Goal: Task Accomplishment & Management: Manage account settings

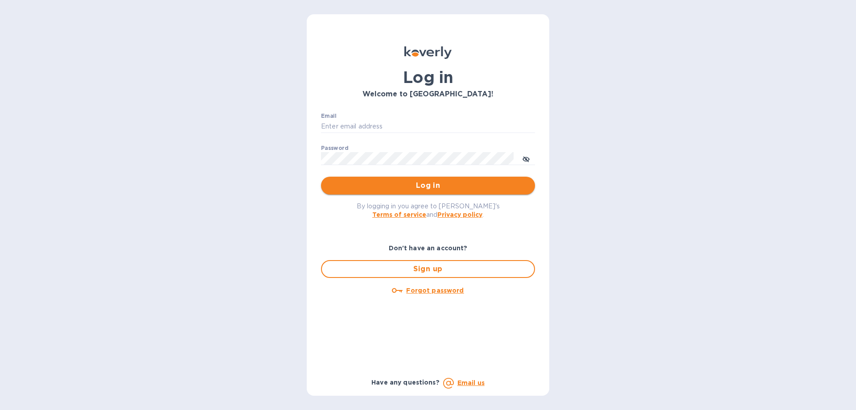
type input "[EMAIL_ADDRESS][DOMAIN_NAME]"
click at [421, 182] on span "Log in" at bounding box center [428, 185] width 200 height 11
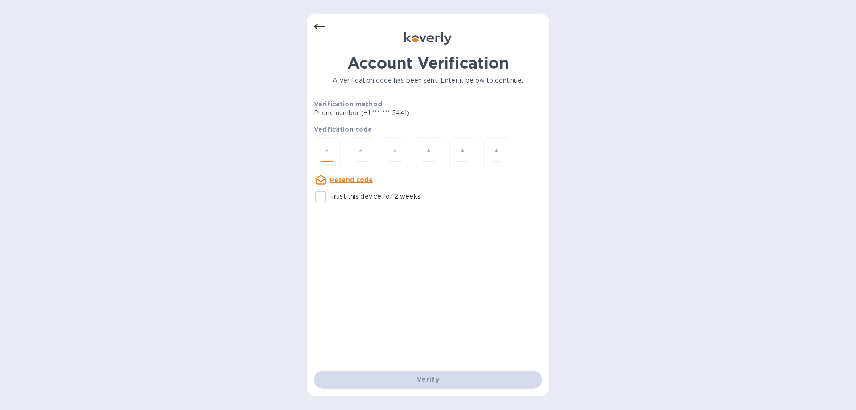
click at [327, 148] on input "number" at bounding box center [328, 153] width 12 height 17
type input "2"
type input "8"
type input "6"
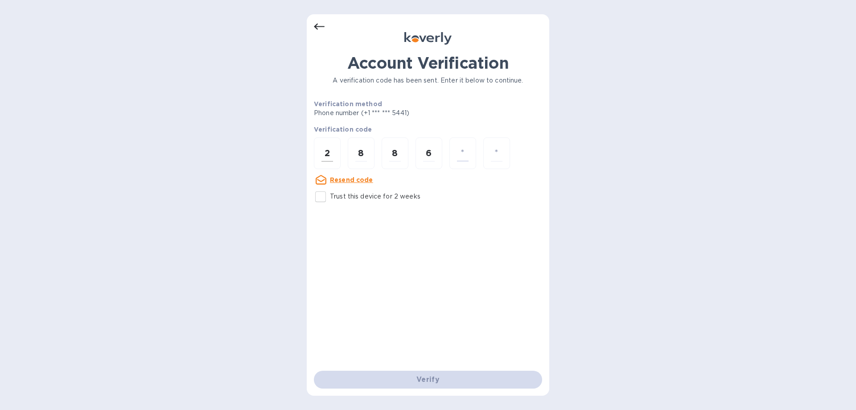
type input "6"
type input "8"
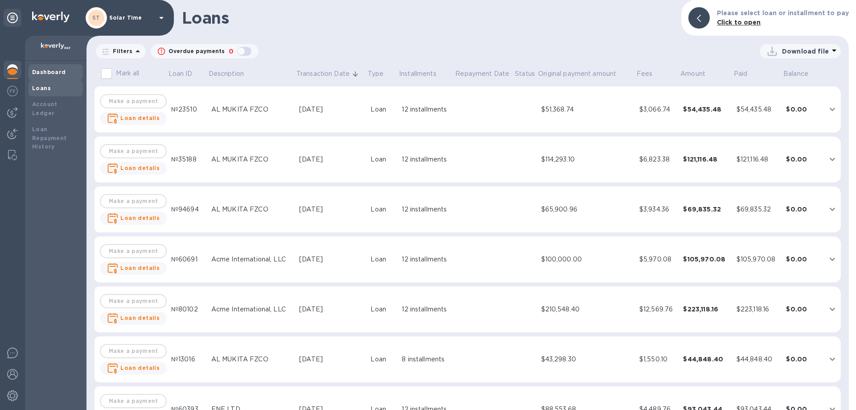
click at [41, 71] on b "Dashboard" at bounding box center [49, 72] width 34 height 7
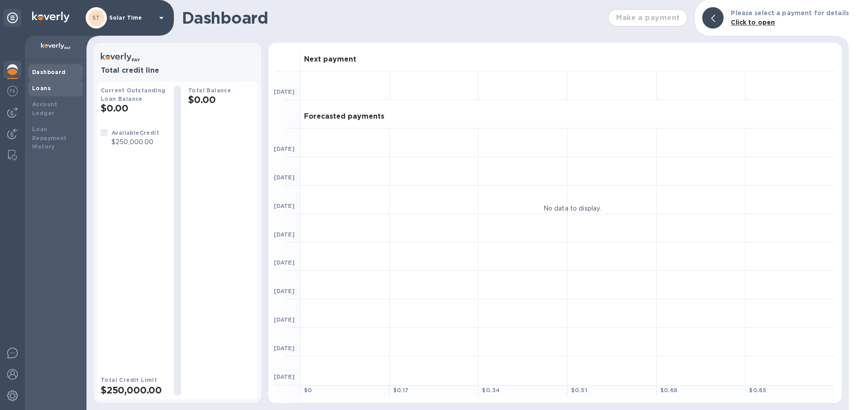
click at [46, 86] on b "Loans" at bounding box center [41, 88] width 19 height 7
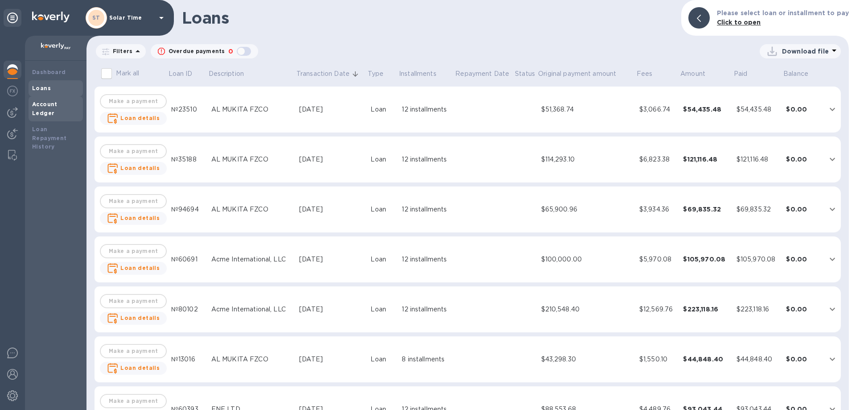
click at [51, 103] on b "Account Ledger" at bounding box center [44, 109] width 25 height 16
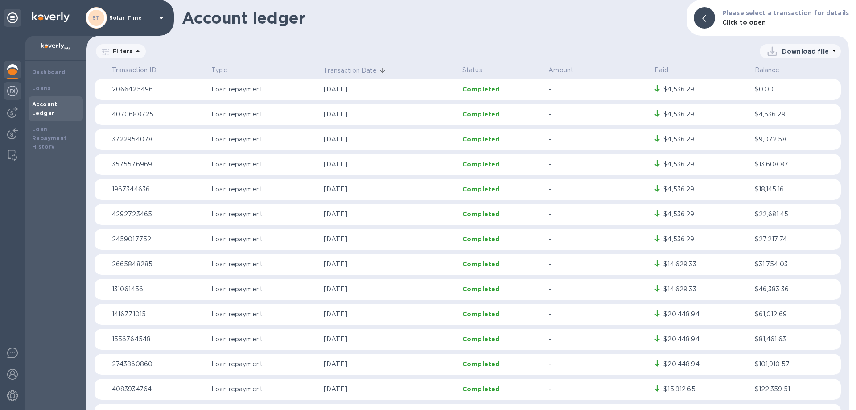
click at [18, 87] on div at bounding box center [13, 92] width 18 height 20
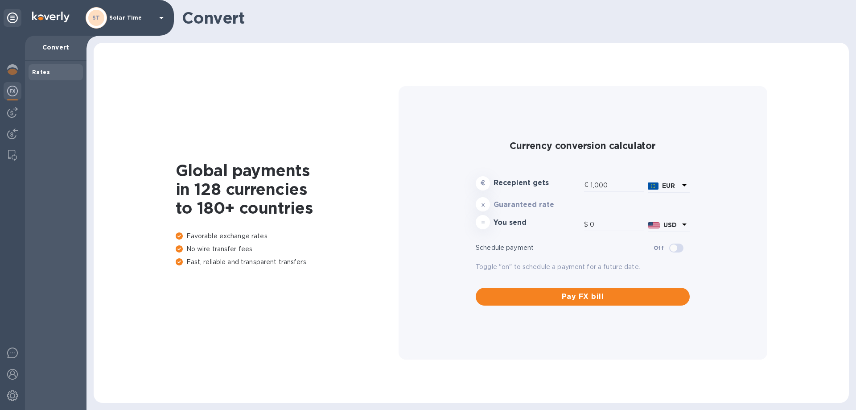
type input "1,177.19"
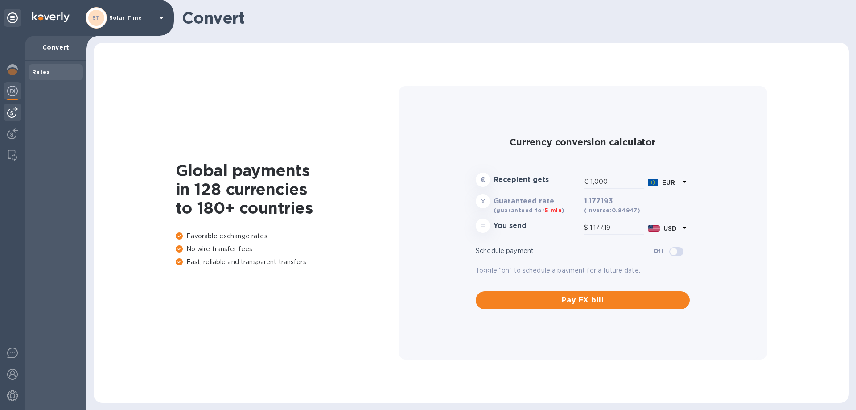
click at [15, 112] on img at bounding box center [12, 112] width 11 height 11
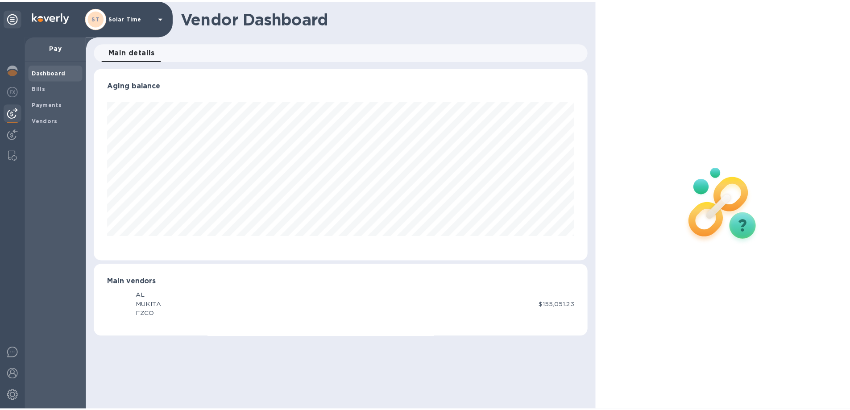
scroll to position [193, 497]
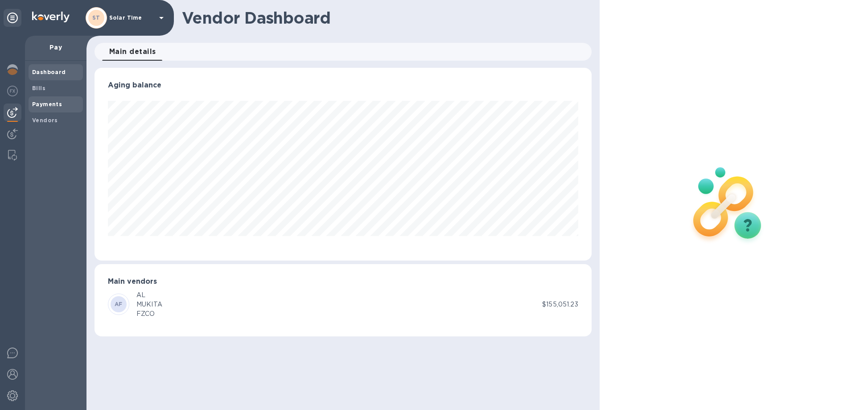
click at [48, 106] on b "Payments" at bounding box center [47, 104] width 30 height 7
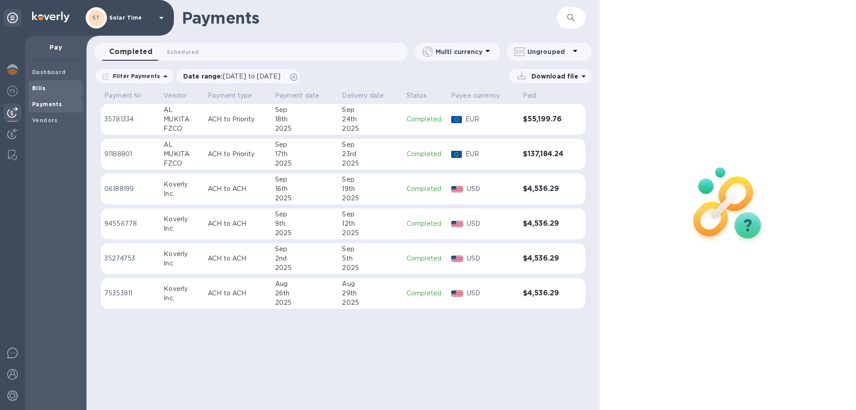
click at [41, 90] on b "Bills" at bounding box center [38, 88] width 13 height 7
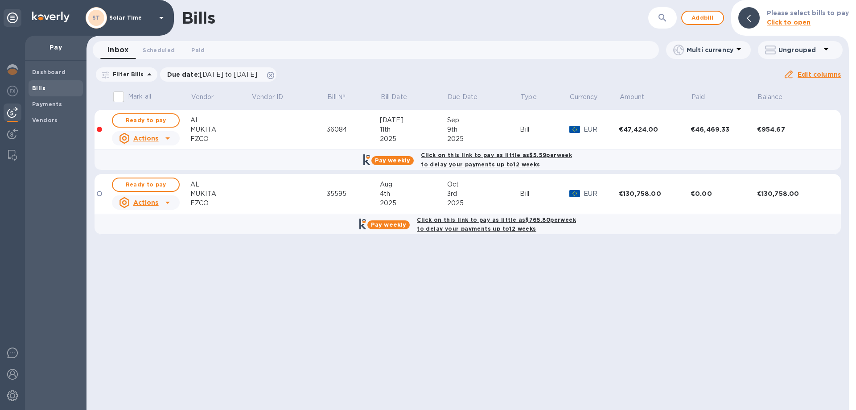
click at [485, 154] on b "Click on this link to pay as little as $5.59 per week to delay your payments up…" at bounding box center [496, 160] width 151 height 16
click at [546, 153] on b "Click on this link to pay as little as $5.59 per week to delay your payments up…" at bounding box center [496, 160] width 151 height 16
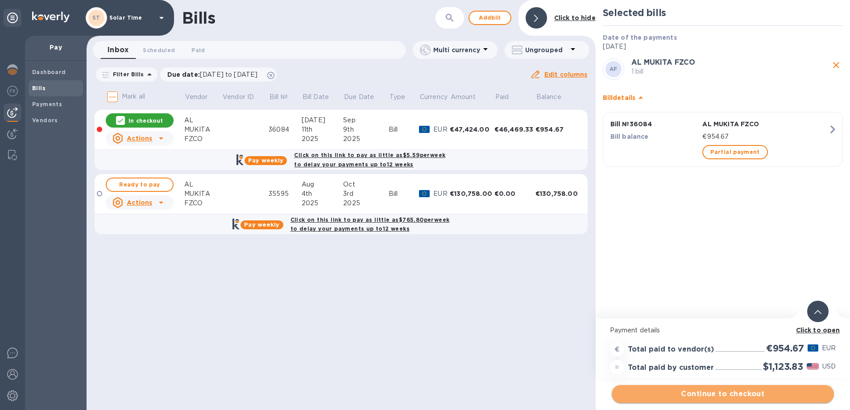
drag, startPoint x: 726, startPoint y: 394, endPoint x: 727, endPoint y: 399, distance: 4.5
click at [727, 399] on span "Continue to checkout" at bounding box center [723, 394] width 208 height 11
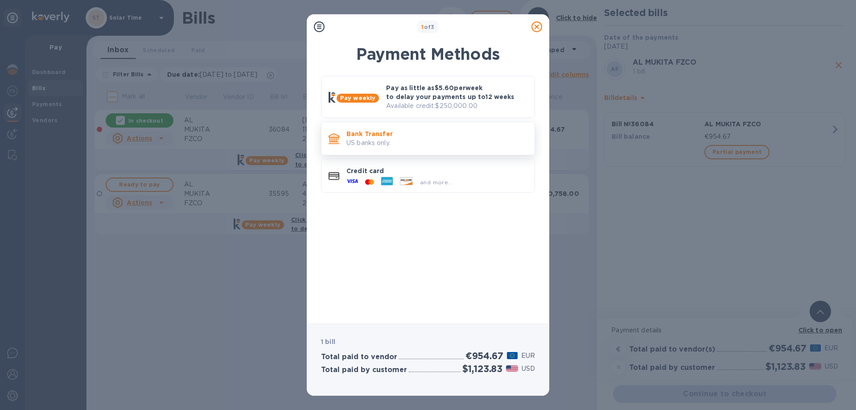
click at [397, 137] on p "Bank Transfer" at bounding box center [437, 133] width 181 height 9
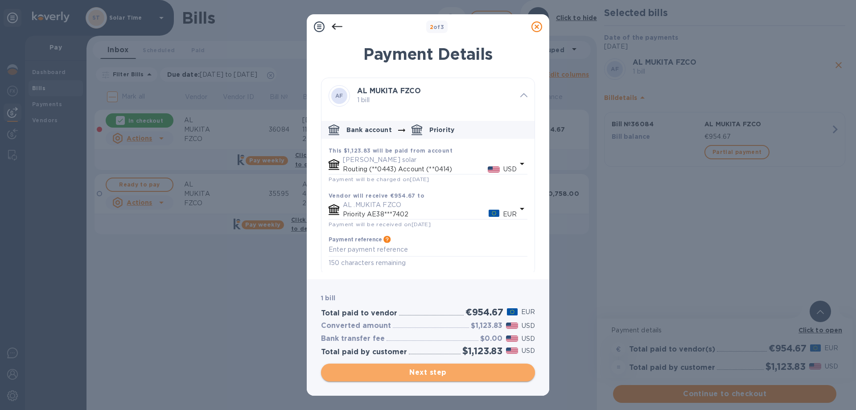
click at [451, 373] on span "Next step" at bounding box center [428, 372] width 200 height 11
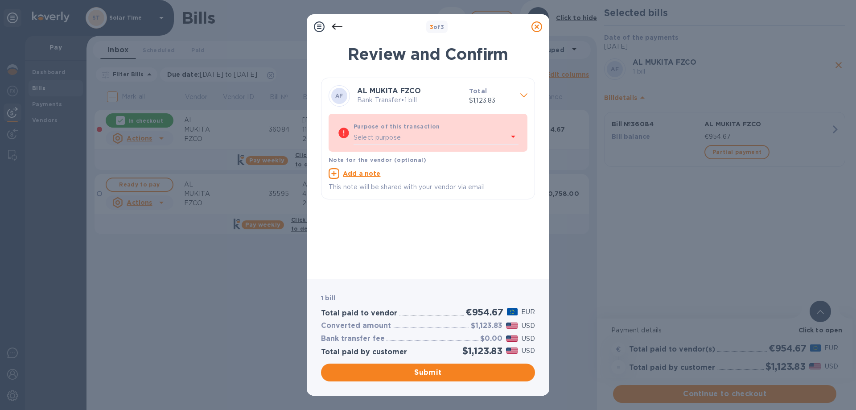
click at [413, 143] on div "Select purpose" at bounding box center [431, 137] width 154 height 13
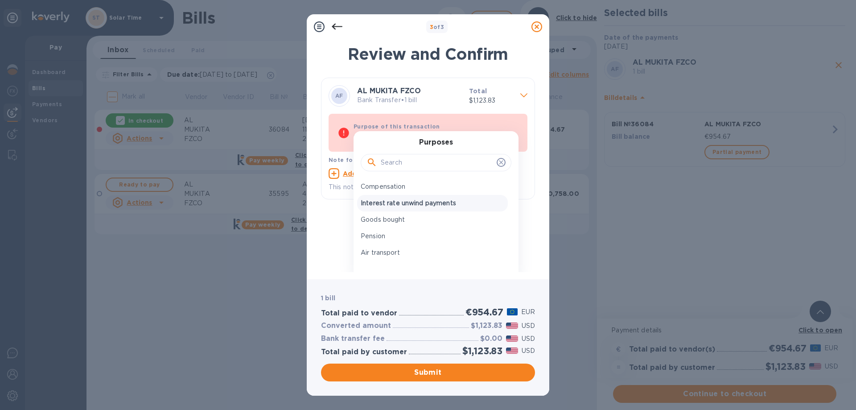
scroll to position [134, 0]
click at [433, 223] on div "Goods bought" at bounding box center [432, 217] width 151 height 17
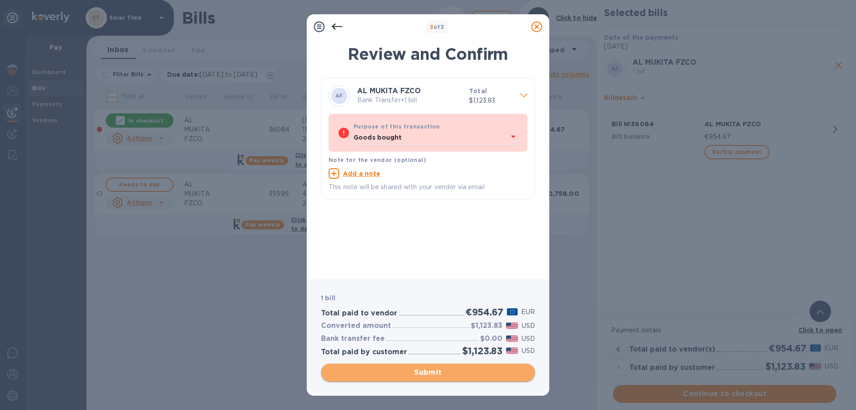
click at [469, 372] on span "Submit" at bounding box center [428, 372] width 200 height 11
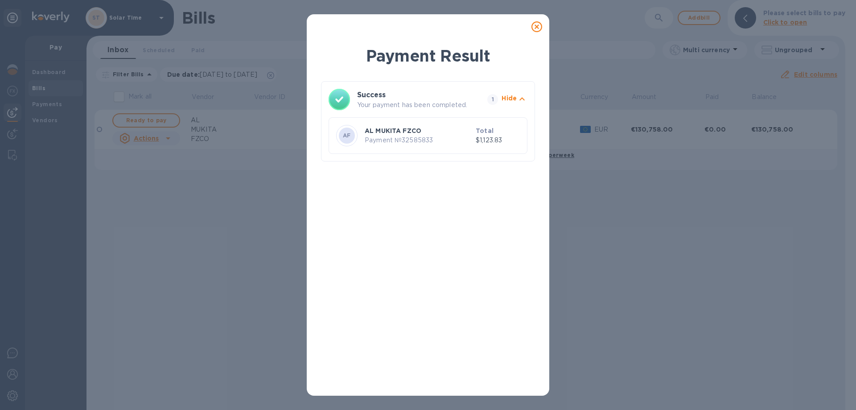
click at [535, 29] on icon at bounding box center [537, 26] width 11 height 11
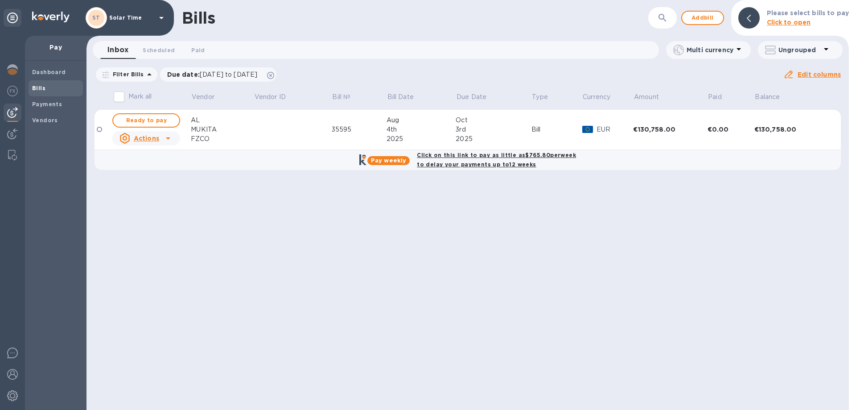
click at [542, 160] on div "Click on this link to pay as little as $765.80 per week to delay your payments …" at bounding box center [496, 160] width 163 height 22
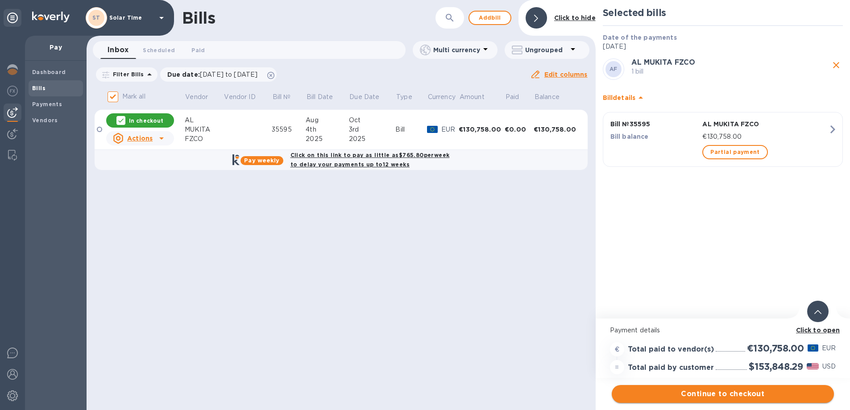
click at [728, 391] on span "Continue to checkout" at bounding box center [723, 394] width 208 height 11
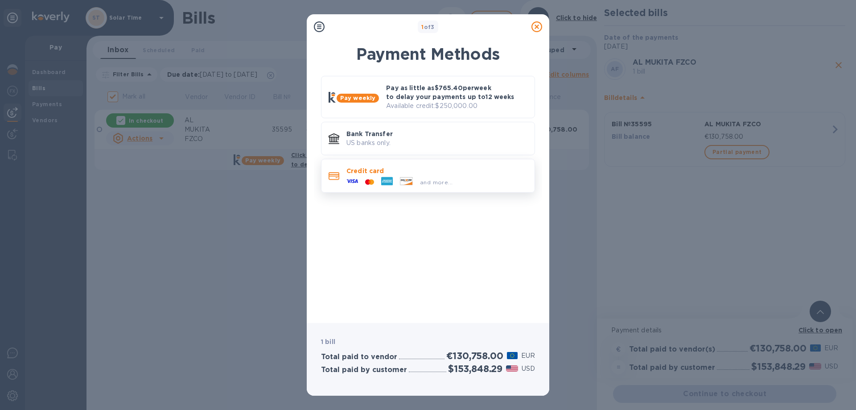
click at [413, 175] on p "Credit card" at bounding box center [437, 170] width 181 height 9
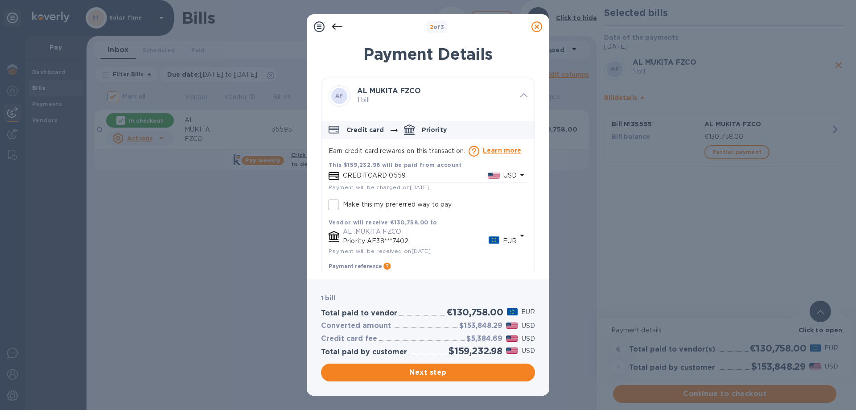
click at [395, 244] on p "Priority AE38***7402" at bounding box center [416, 240] width 146 height 9
click at [537, 30] on icon at bounding box center [537, 26] width 11 height 11
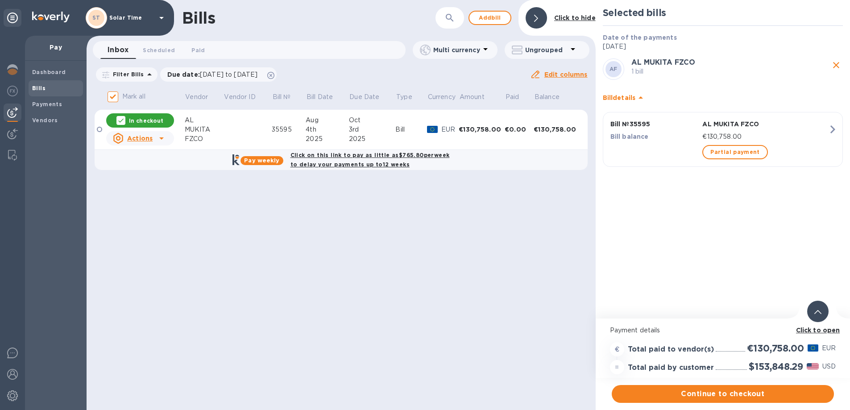
click at [361, 165] on b "Click on this link to pay as little as $765.80 per week to delay your payments …" at bounding box center [369, 160] width 159 height 16
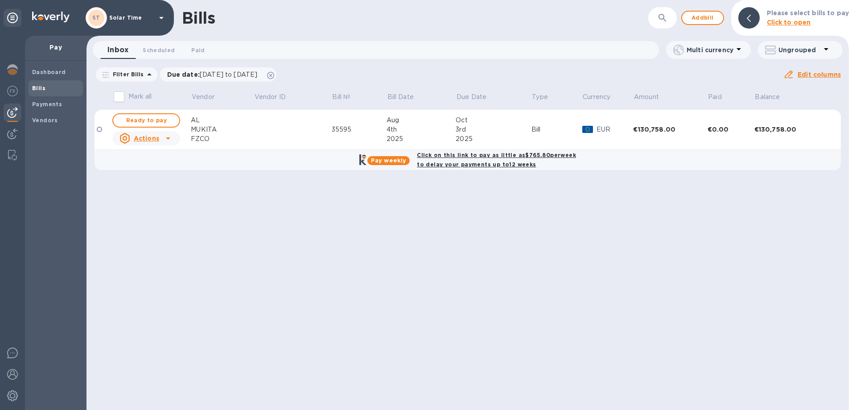
checkbox input "true"
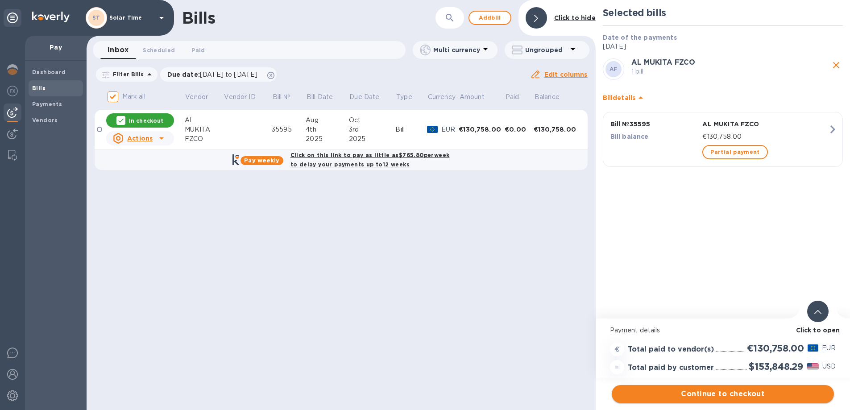
click at [745, 393] on span "Continue to checkout" at bounding box center [723, 394] width 208 height 11
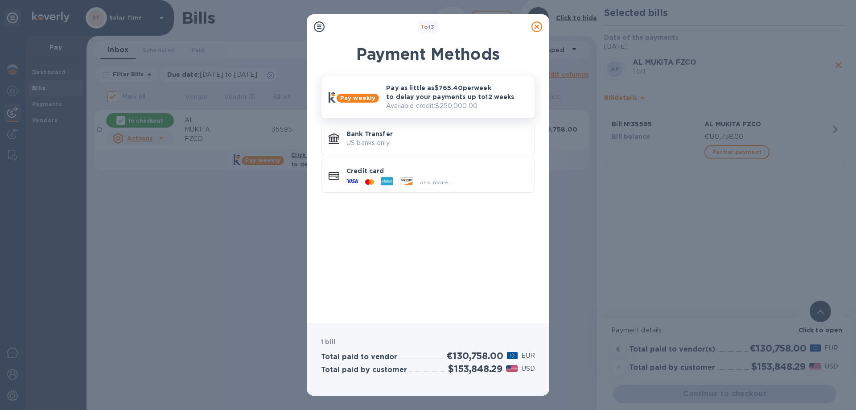
click at [437, 95] on p "Pay as little as $765.40 per week to delay your payments up to 12 weeks" at bounding box center [456, 92] width 141 height 18
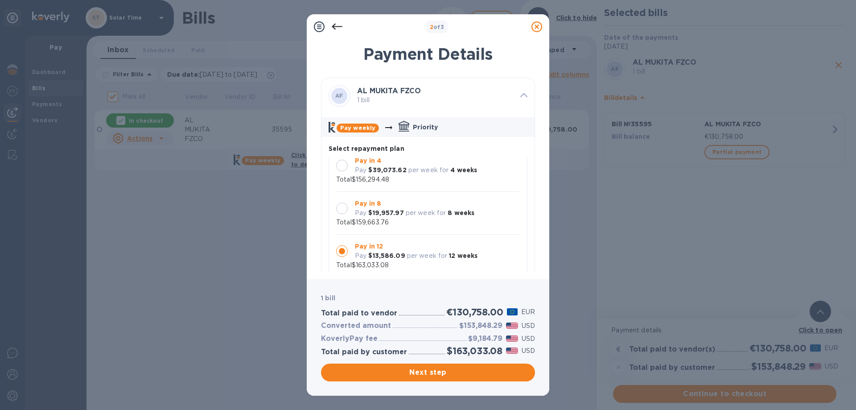
scroll to position [45, 0]
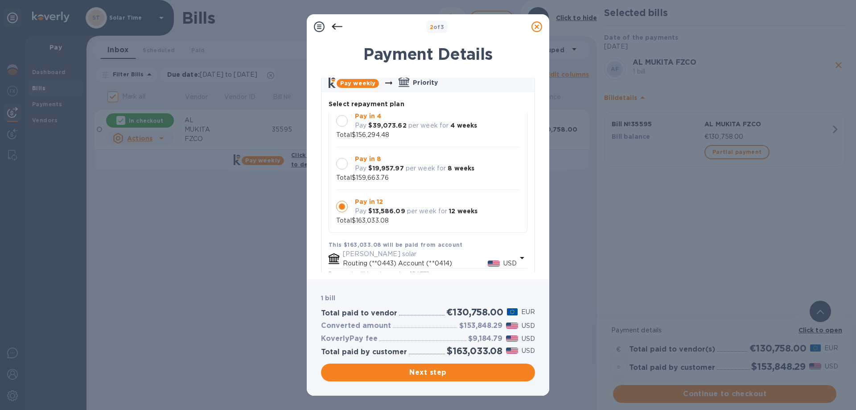
click at [434, 174] on div "Pay in 8 Pay $19,957.97 per week for 8 weeks" at bounding box center [414, 164] width 127 height 26
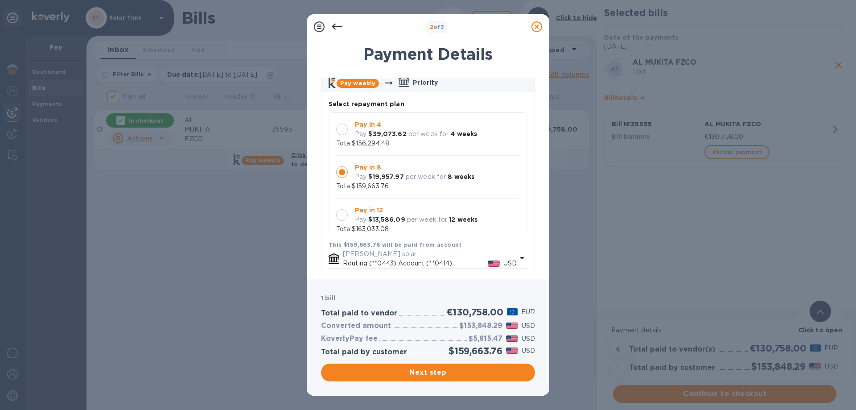
scroll to position [0, 0]
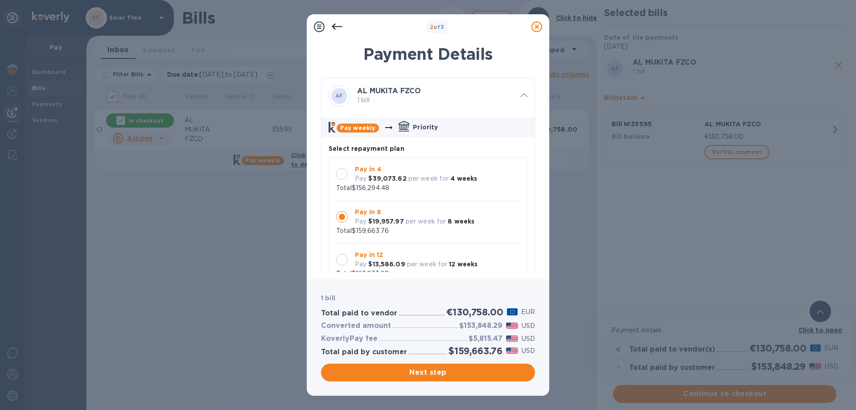
click at [424, 178] on p "per week for" at bounding box center [429, 178] width 41 height 9
click at [533, 25] on icon at bounding box center [537, 26] width 11 height 11
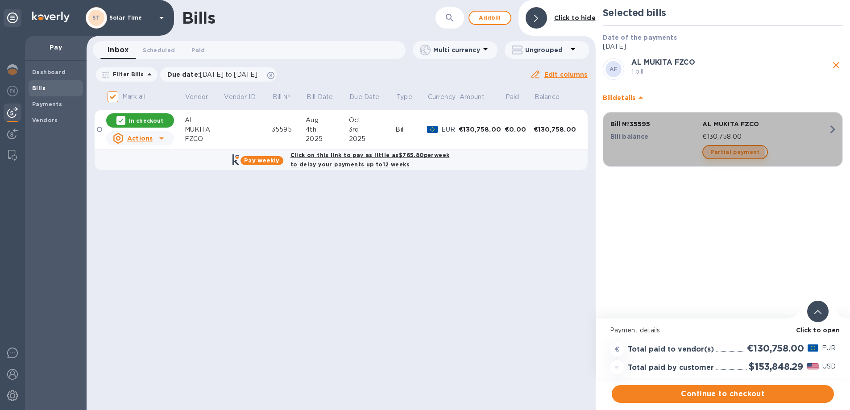
click at [733, 155] on span "Partial payment" at bounding box center [734, 152] width 49 height 11
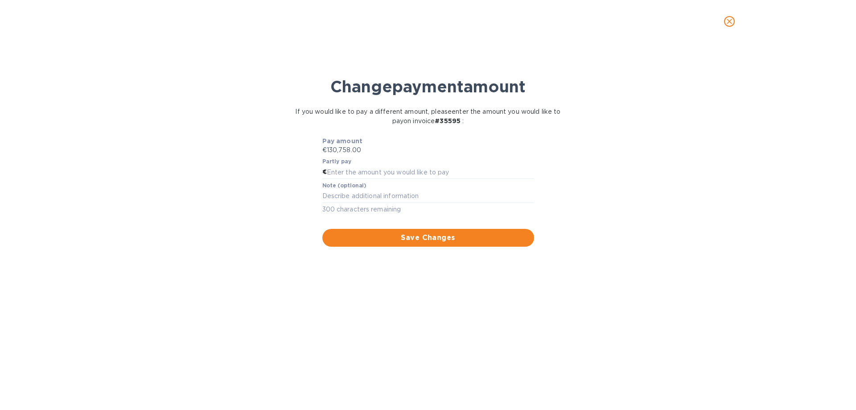
click at [355, 145] on b "Pay amount" at bounding box center [342, 140] width 41 height 7
click at [353, 167] on input "text" at bounding box center [430, 171] width 207 height 13
type input "30,758"
click at [411, 236] on span "Save Changes" at bounding box center [429, 237] width 198 height 11
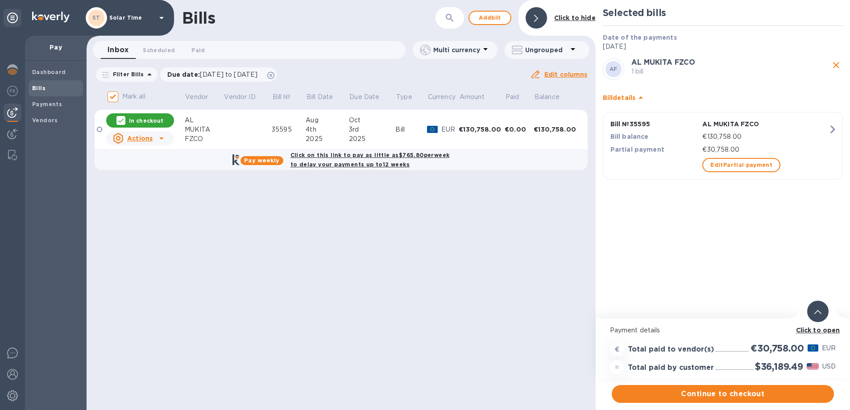
drag, startPoint x: 716, startPoint y: 397, endPoint x: 723, endPoint y: 184, distance: 212.9
click at [723, 184] on div "Selected bills Date of the payments 09/25/2025 AF AL MUKITA FZCO 1 bill Bill de…" at bounding box center [722, 205] width 254 height 410
click at [685, 256] on div "Selected bills Date of the payments 09/25/2025 AF AL MUKITA FZCO 1 bill Bill de…" at bounding box center [722, 159] width 254 height 318
click at [43, 101] on b "Payments" at bounding box center [47, 104] width 30 height 7
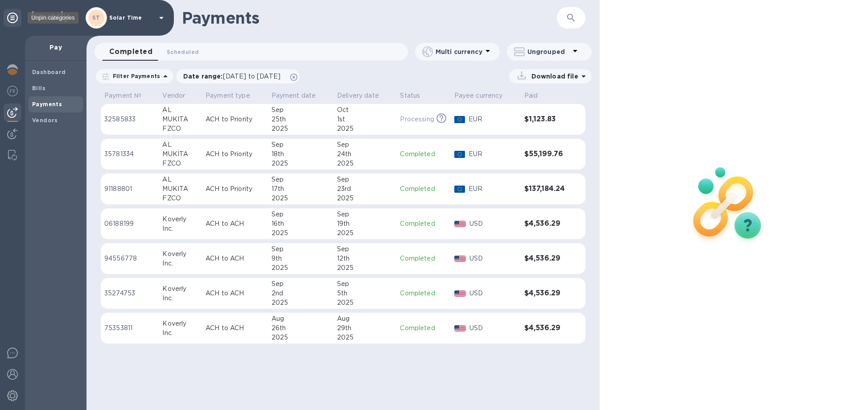
click at [10, 18] on icon at bounding box center [12, 17] width 11 height 11
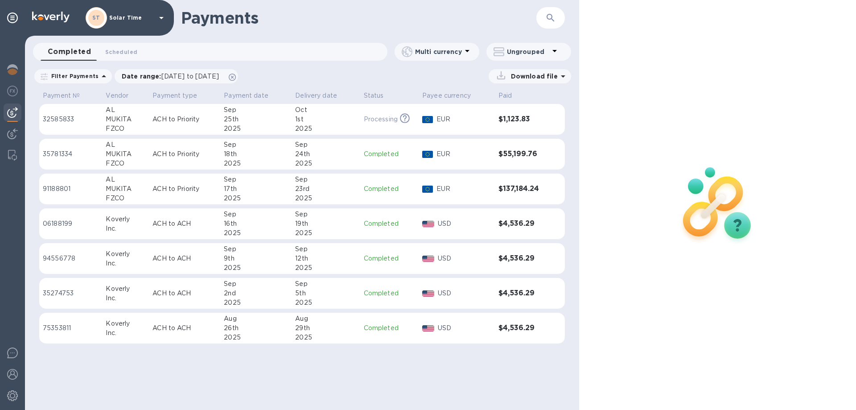
click at [90, 77] on p "Filter Payments" at bounding box center [73, 76] width 51 height 8
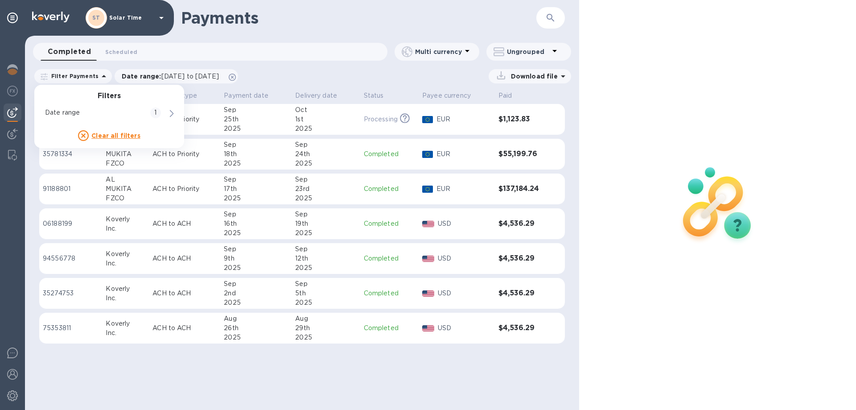
click at [89, 76] on p "Filter Payments" at bounding box center [73, 76] width 51 height 8
click at [14, 396] on img at bounding box center [12, 395] width 11 height 11
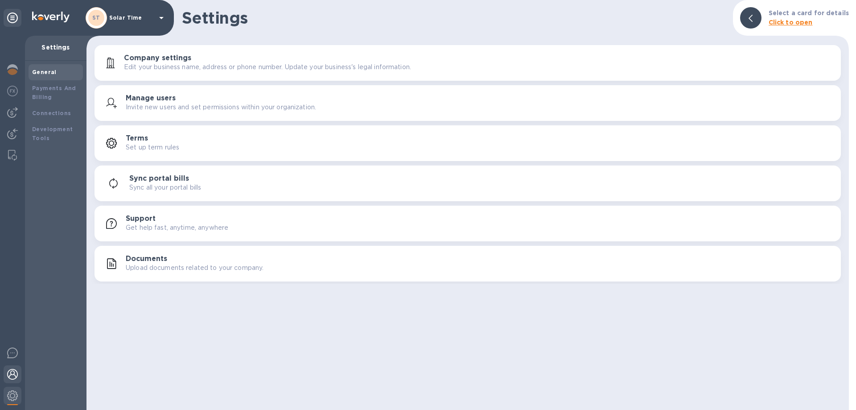
click at [17, 371] on img at bounding box center [12, 374] width 11 height 11
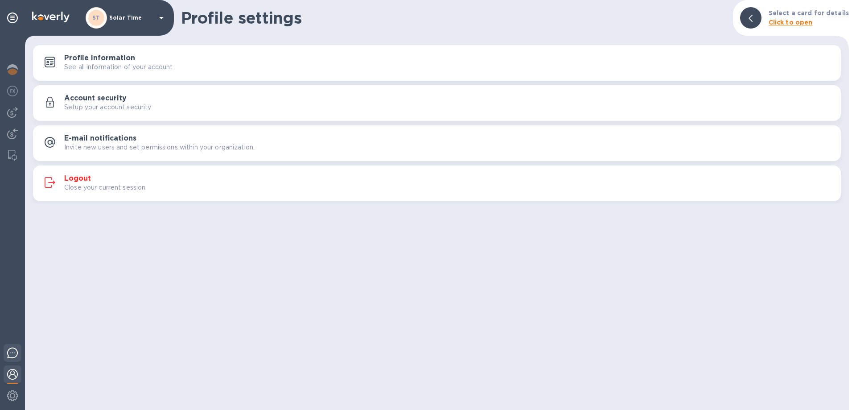
click at [13, 349] on img at bounding box center [12, 352] width 11 height 11
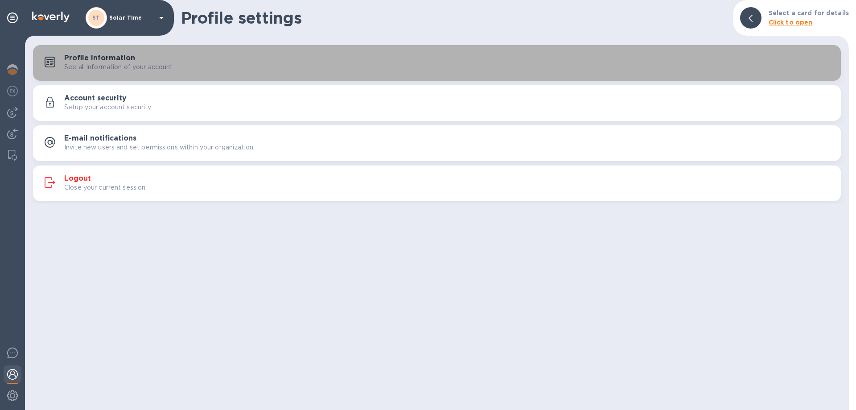
click at [88, 60] on h3 "Profile information" at bounding box center [99, 58] width 71 height 8
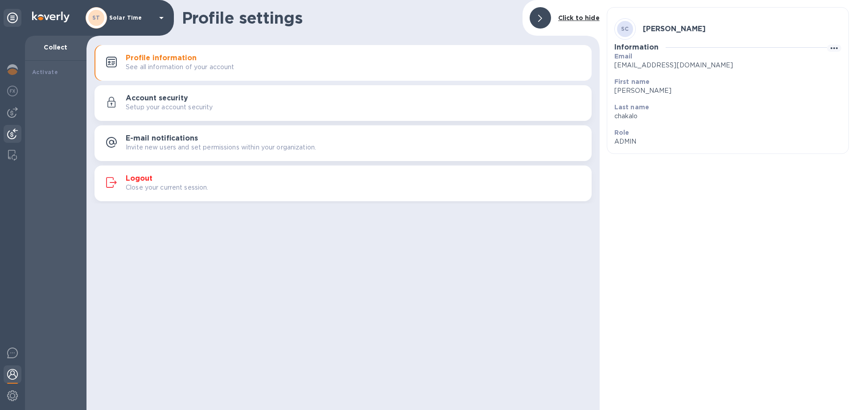
click at [14, 136] on img at bounding box center [12, 133] width 11 height 11
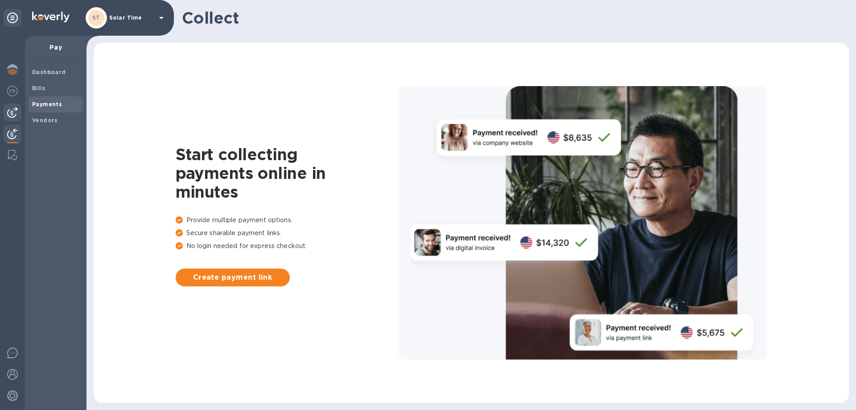
click at [57, 106] on b "Payments" at bounding box center [47, 104] width 30 height 7
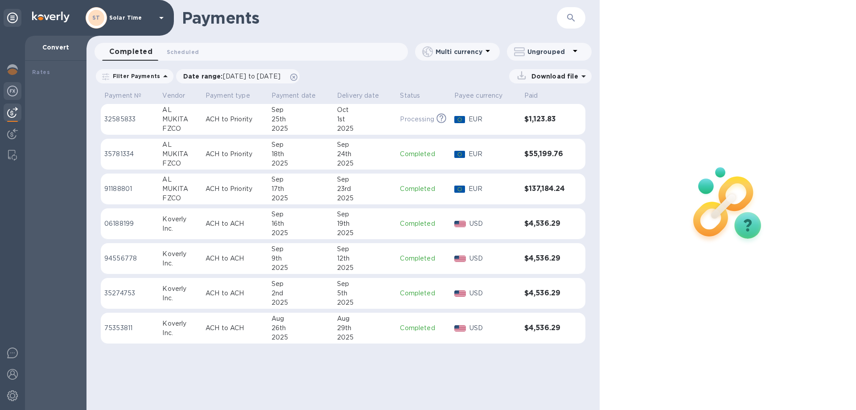
click at [6, 91] on div at bounding box center [13, 92] width 18 height 20
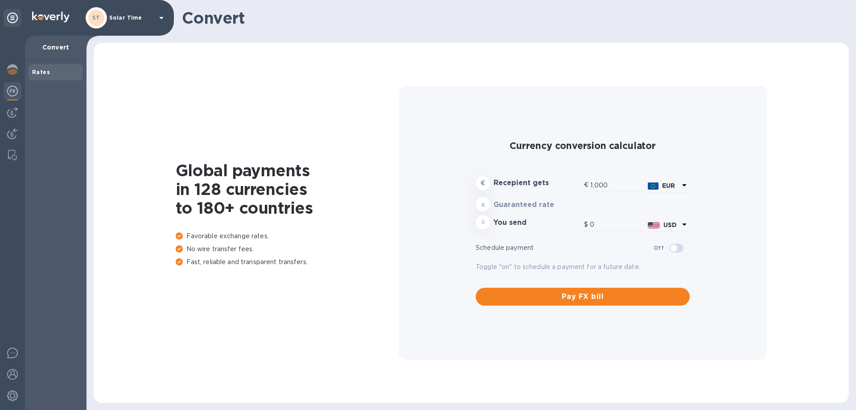
type input "1,176.69"
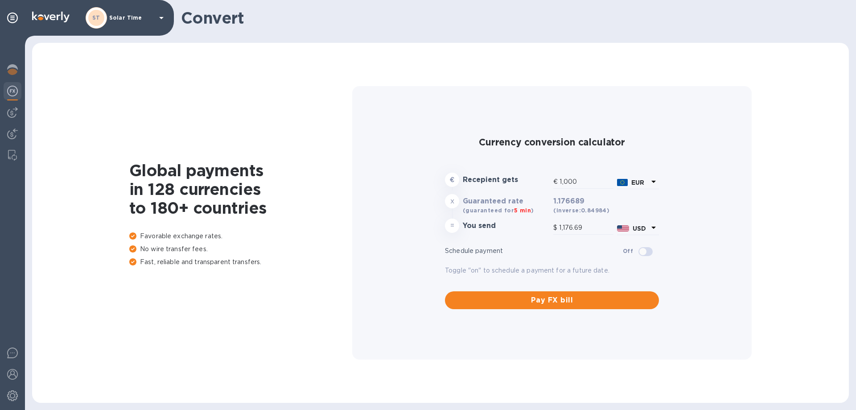
click at [645, 182] on b "EUR" at bounding box center [638, 182] width 13 height 7
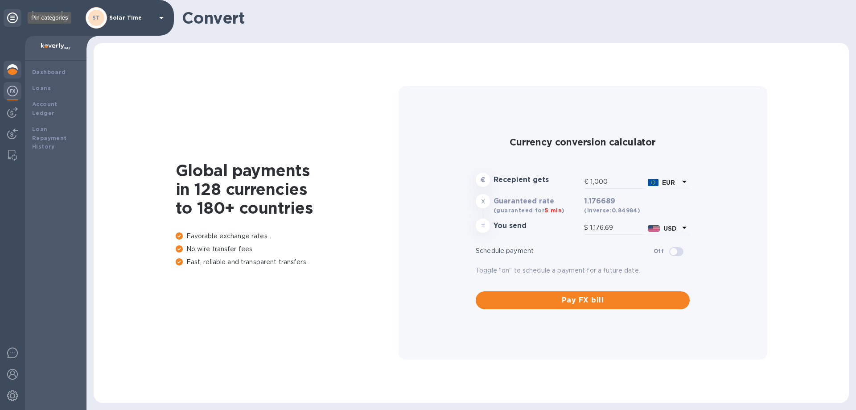
click at [12, 17] on icon at bounding box center [12, 17] width 11 height 11
click at [137, 19] on p "Solar Time" at bounding box center [131, 18] width 45 height 6
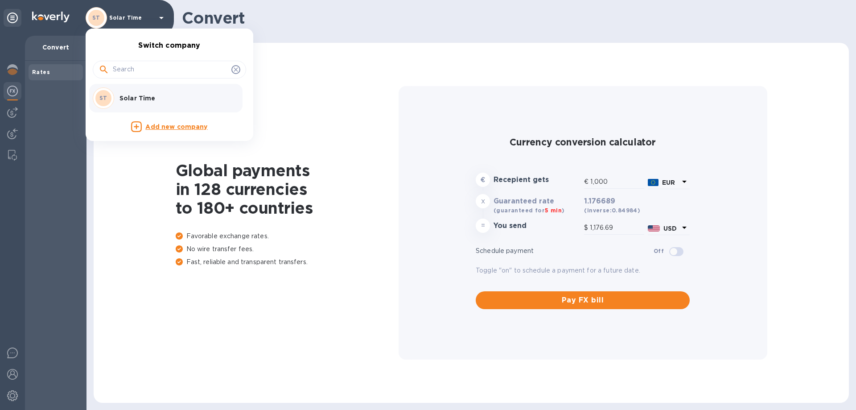
click at [16, 70] on div at bounding box center [428, 205] width 856 height 410
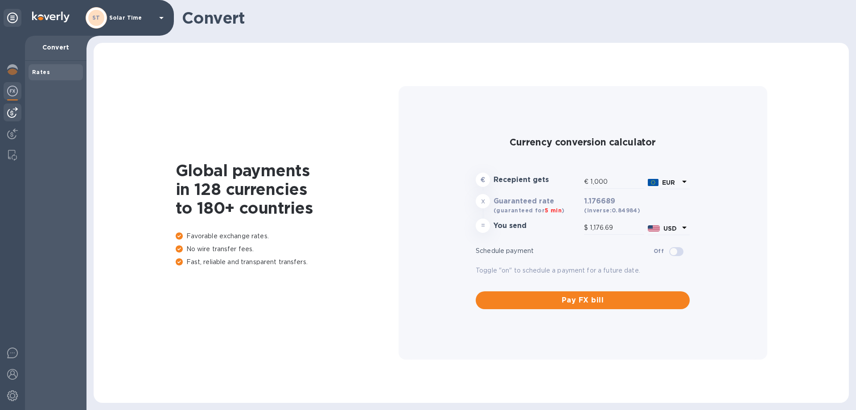
click at [14, 107] on img at bounding box center [12, 112] width 11 height 11
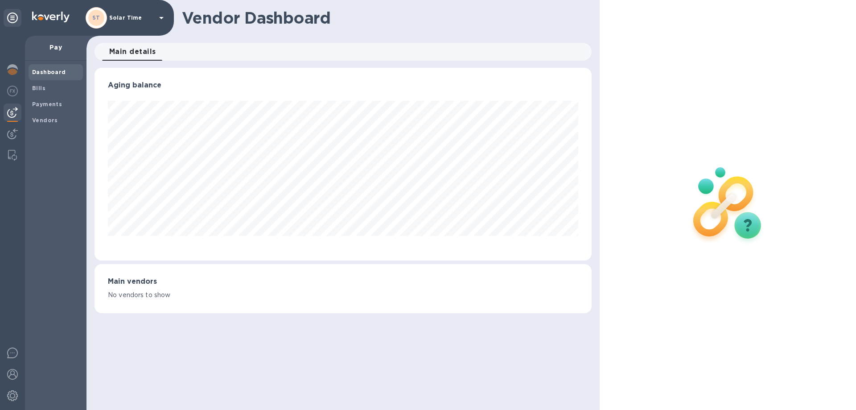
scroll to position [193, 497]
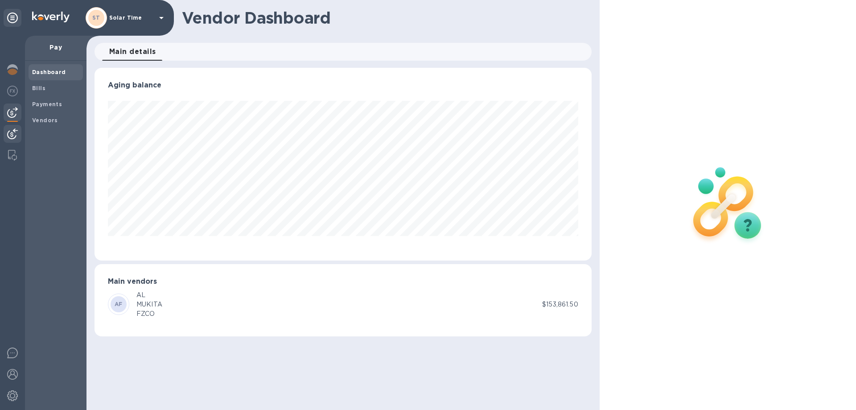
click at [14, 130] on img at bounding box center [12, 133] width 11 height 11
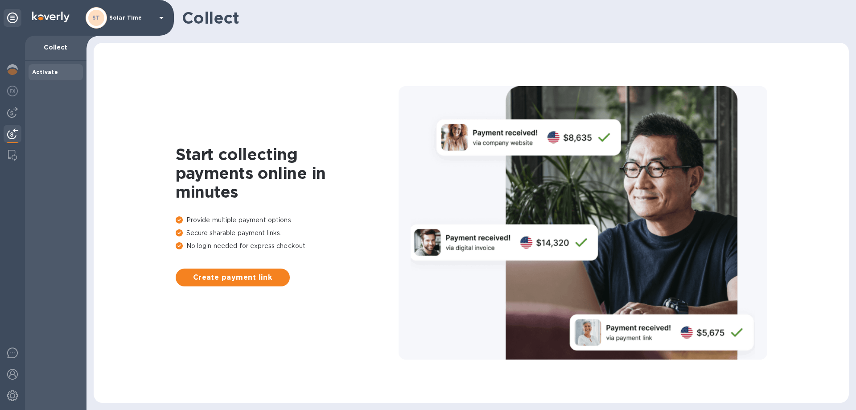
click at [11, 135] on img at bounding box center [12, 133] width 11 height 11
click at [15, 153] on img at bounding box center [12, 155] width 9 height 11
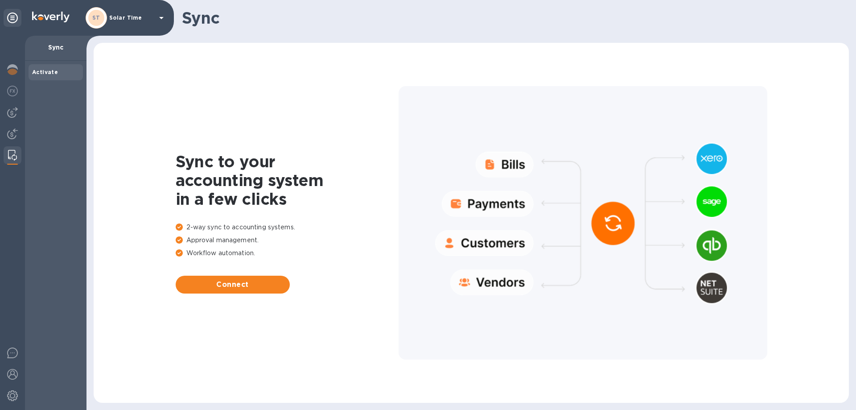
click at [499, 204] on div at bounding box center [583, 223] width 369 height 274
click at [618, 226] on div at bounding box center [583, 223] width 369 height 274
click at [224, 281] on span "Connect" at bounding box center [233, 284] width 100 height 11
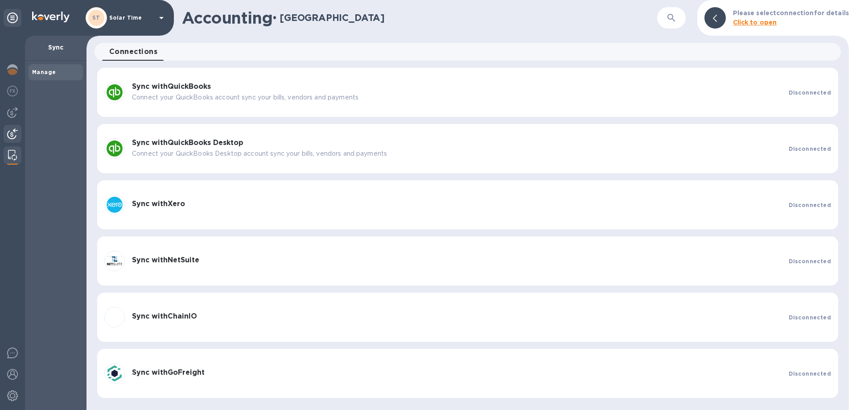
click at [12, 134] on img at bounding box center [12, 133] width 11 height 11
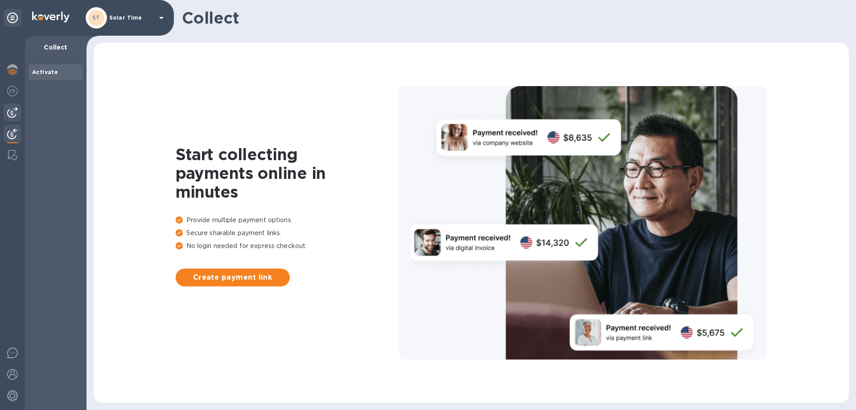
click at [12, 107] on img at bounding box center [12, 112] width 11 height 11
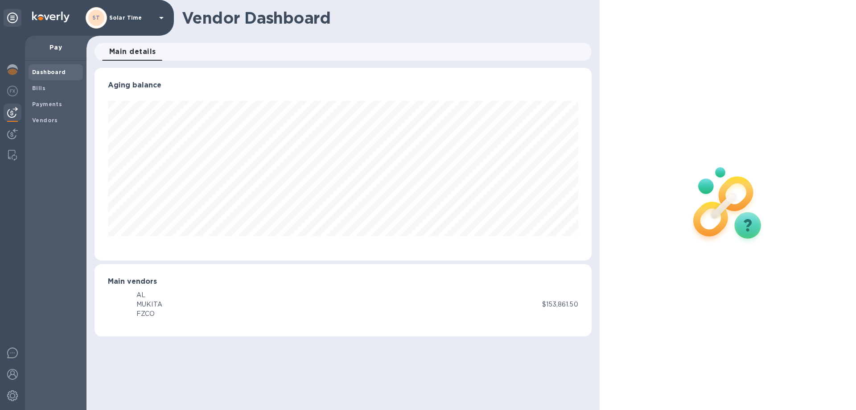
scroll to position [193, 497]
click at [56, 103] on b "Payments" at bounding box center [47, 104] width 30 height 7
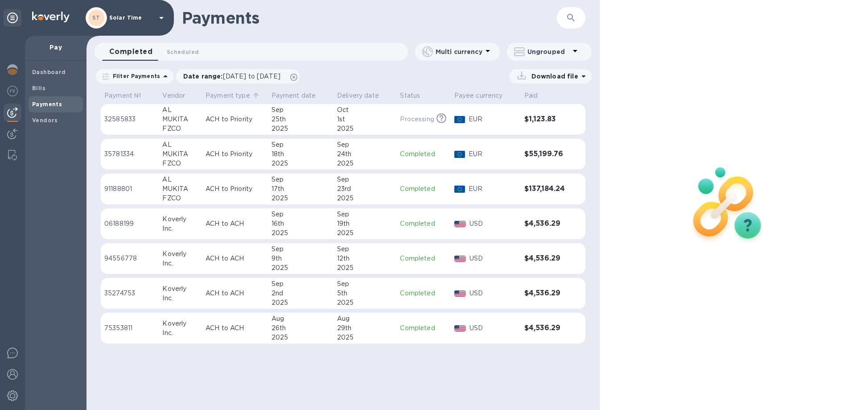
click at [237, 95] on p "Payment type" at bounding box center [228, 95] width 45 height 9
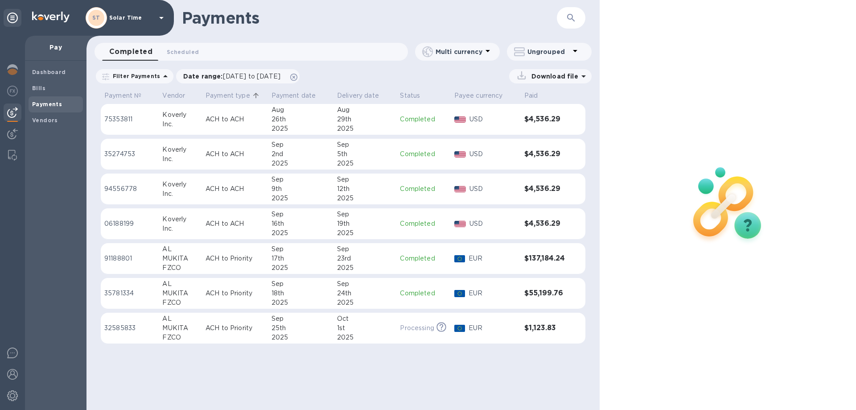
click at [146, 74] on p "Filter Payments" at bounding box center [134, 76] width 51 height 8
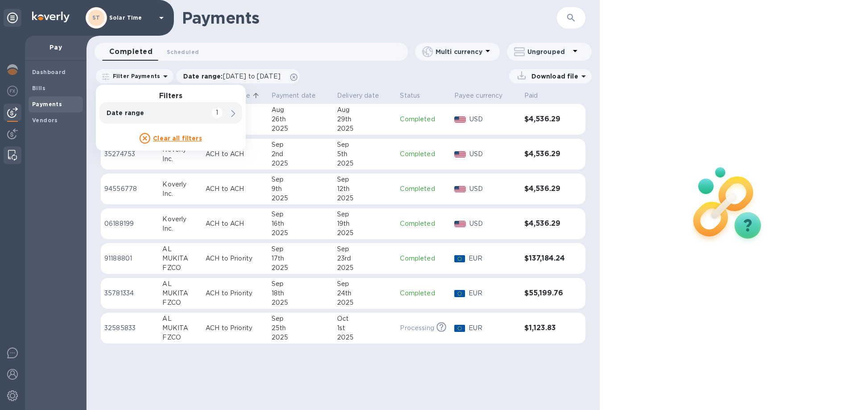
click at [14, 154] on img at bounding box center [12, 155] width 9 height 11
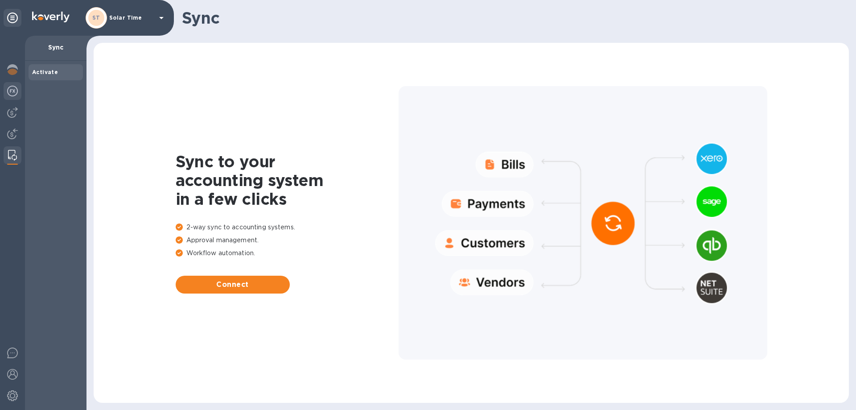
click at [16, 91] on img at bounding box center [12, 91] width 11 height 11
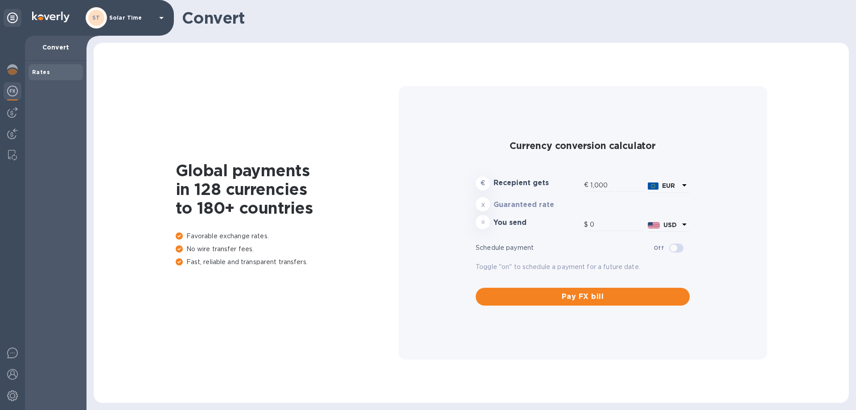
type input "1,176.69"
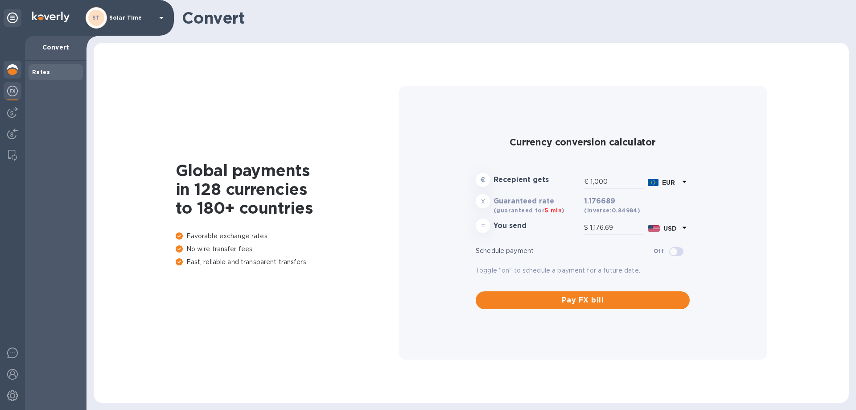
click at [13, 70] on img at bounding box center [12, 69] width 11 height 11
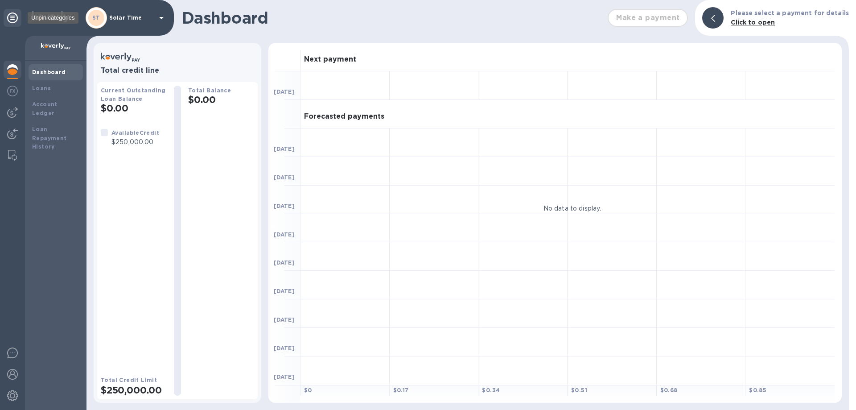
click at [14, 17] on icon at bounding box center [12, 17] width 11 height 11
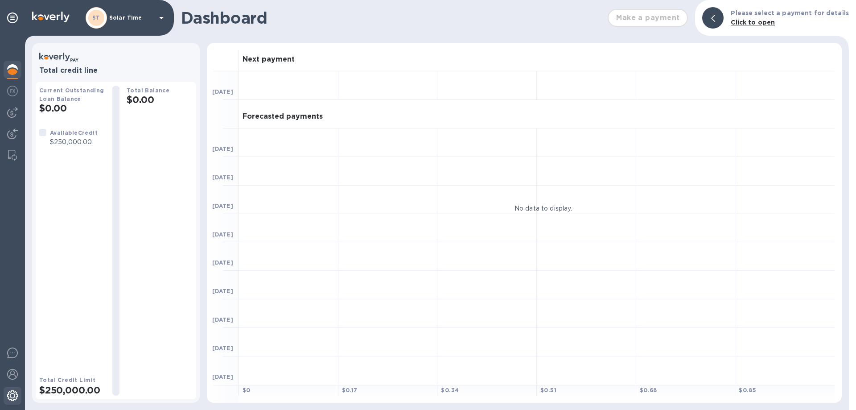
click at [17, 394] on img at bounding box center [12, 395] width 11 height 11
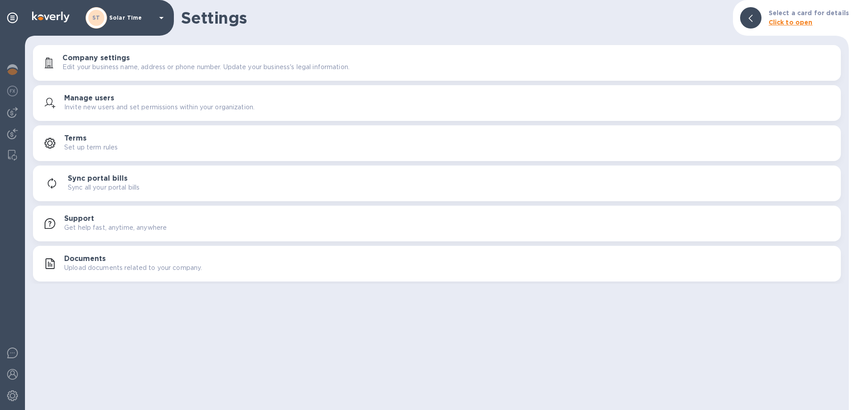
click at [797, 25] on b "Click to open" at bounding box center [791, 22] width 44 height 7
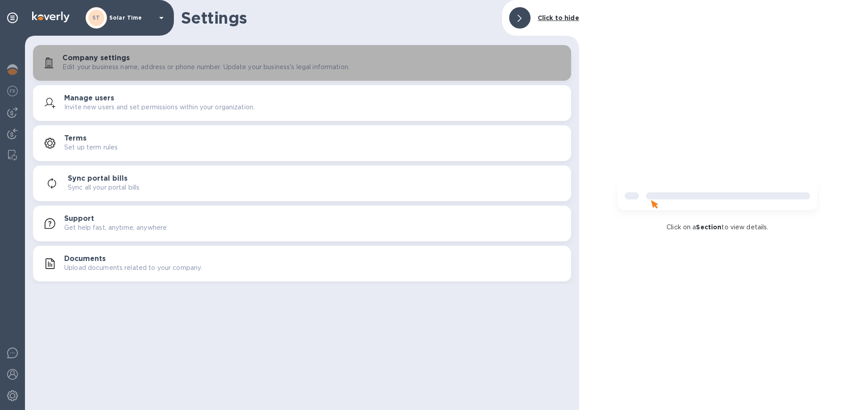
click at [173, 68] on p "Edit your business name, address or phone number. Update your business's legal …" at bounding box center [205, 66] width 287 height 9
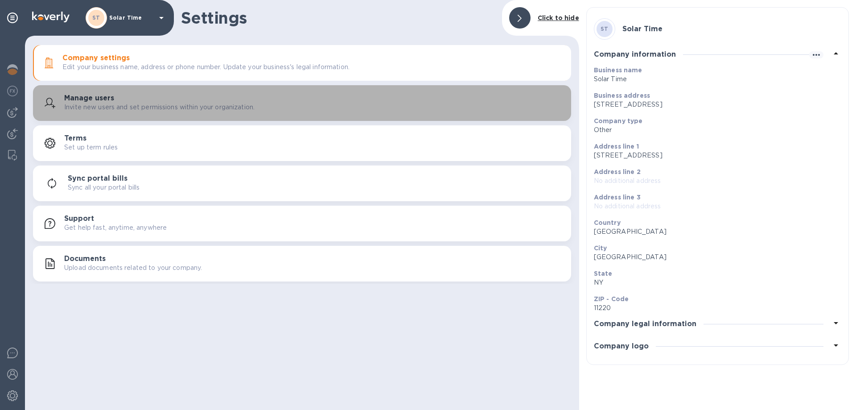
click at [118, 108] on p "Invite new users and set permissions within your organization." at bounding box center [159, 107] width 190 height 9
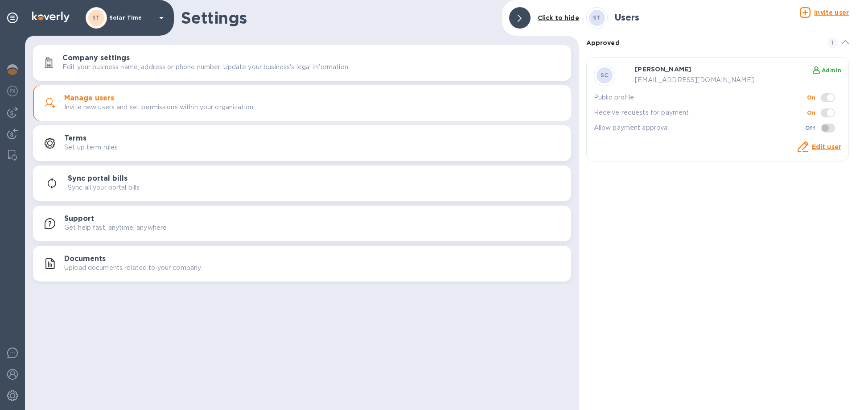
click at [107, 141] on div "Terms Set up term rules" at bounding box center [314, 143] width 500 height 18
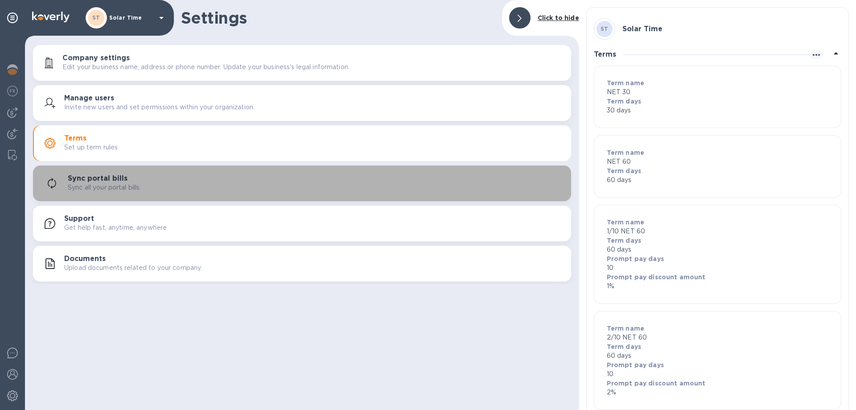
click at [100, 176] on h3 "Sync portal bills" at bounding box center [98, 178] width 60 height 8
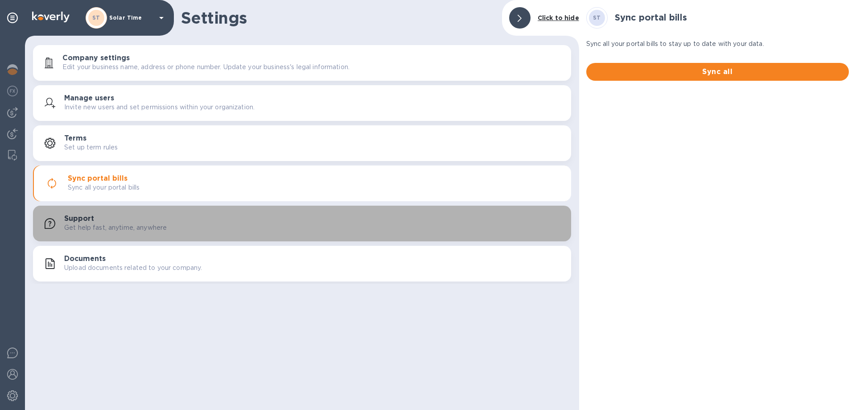
click at [107, 219] on div "Support Get help fast, anytime, anywhere" at bounding box center [314, 224] width 500 height 18
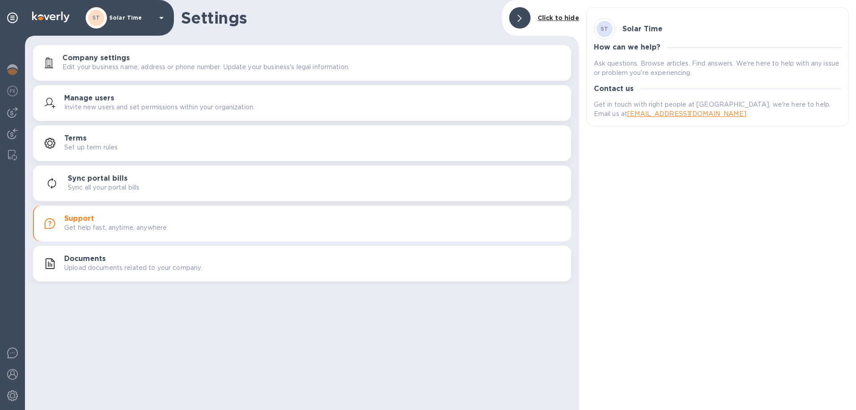
click at [106, 254] on div "Documents Upload documents related to your company." at bounding box center [302, 263] width 528 height 21
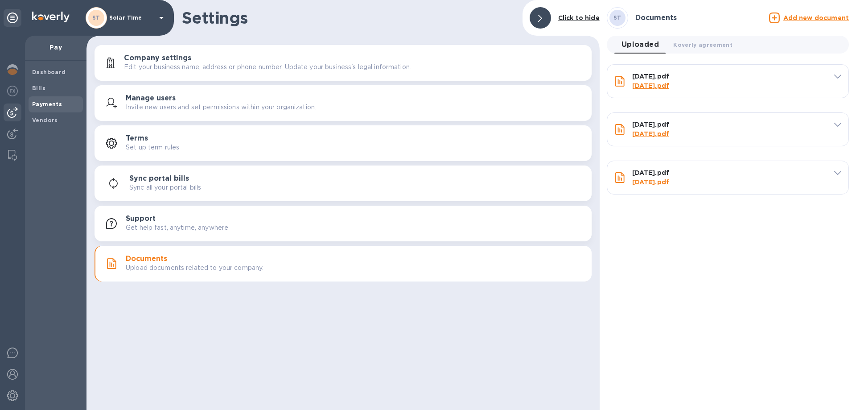
click at [55, 103] on b "Payments" at bounding box center [47, 104] width 30 height 7
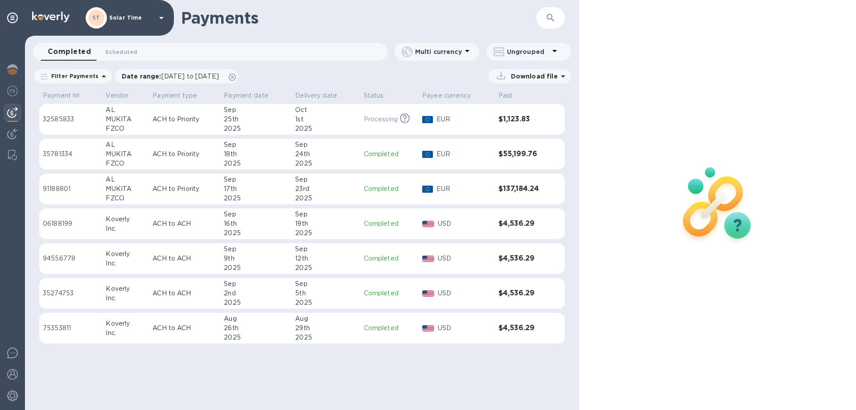
click at [559, 77] on icon at bounding box center [563, 76] width 11 height 11
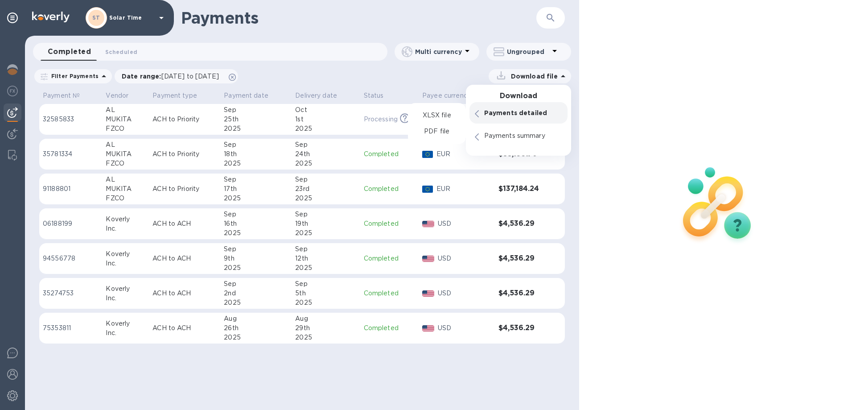
click at [513, 115] on p "Payments detailed" at bounding box center [523, 112] width 78 height 9
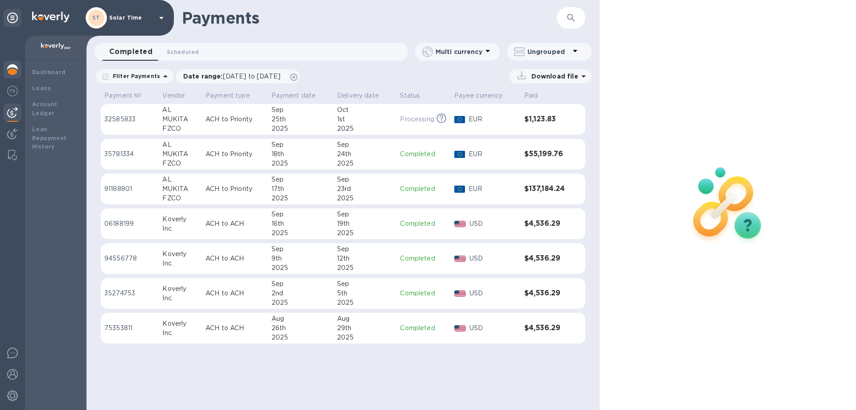
click at [11, 70] on img at bounding box center [12, 69] width 11 height 11
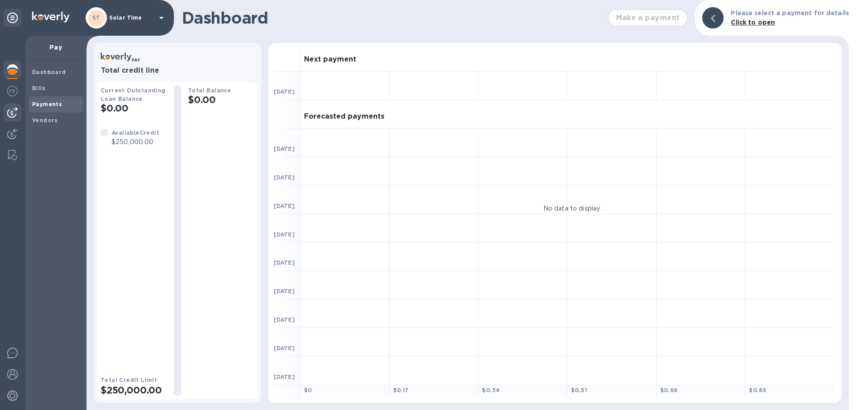
click at [47, 105] on b "Payments" at bounding box center [47, 104] width 30 height 7
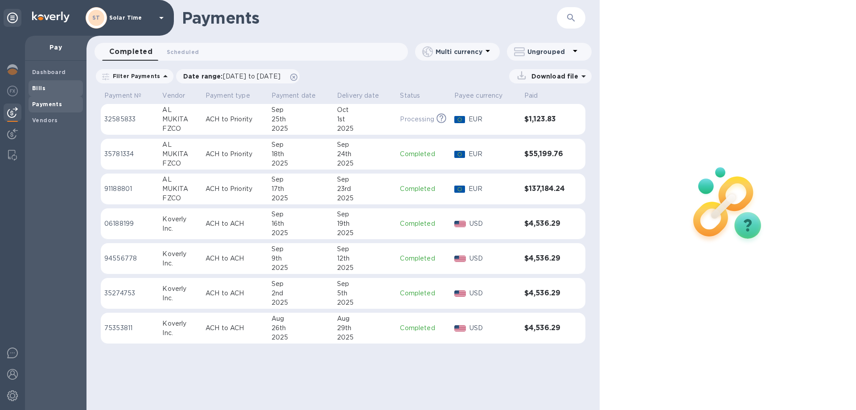
click at [41, 87] on b "Bills" at bounding box center [38, 88] width 13 height 7
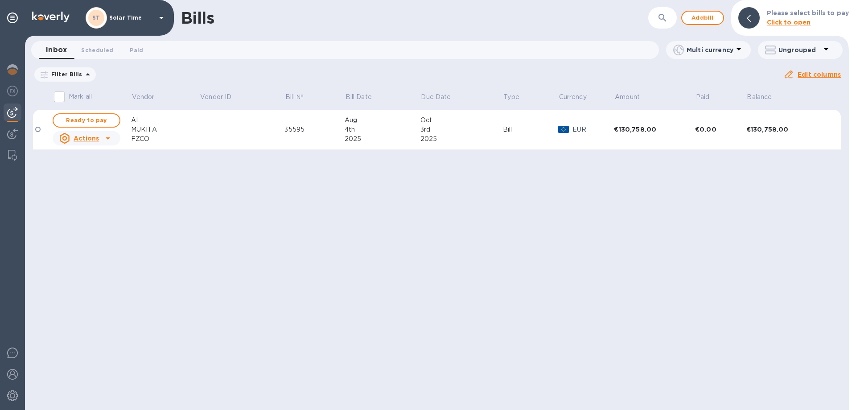
click at [644, 128] on div "€130,758.00" at bounding box center [654, 129] width 81 height 9
